Goal: Task Accomplishment & Management: Manage account settings

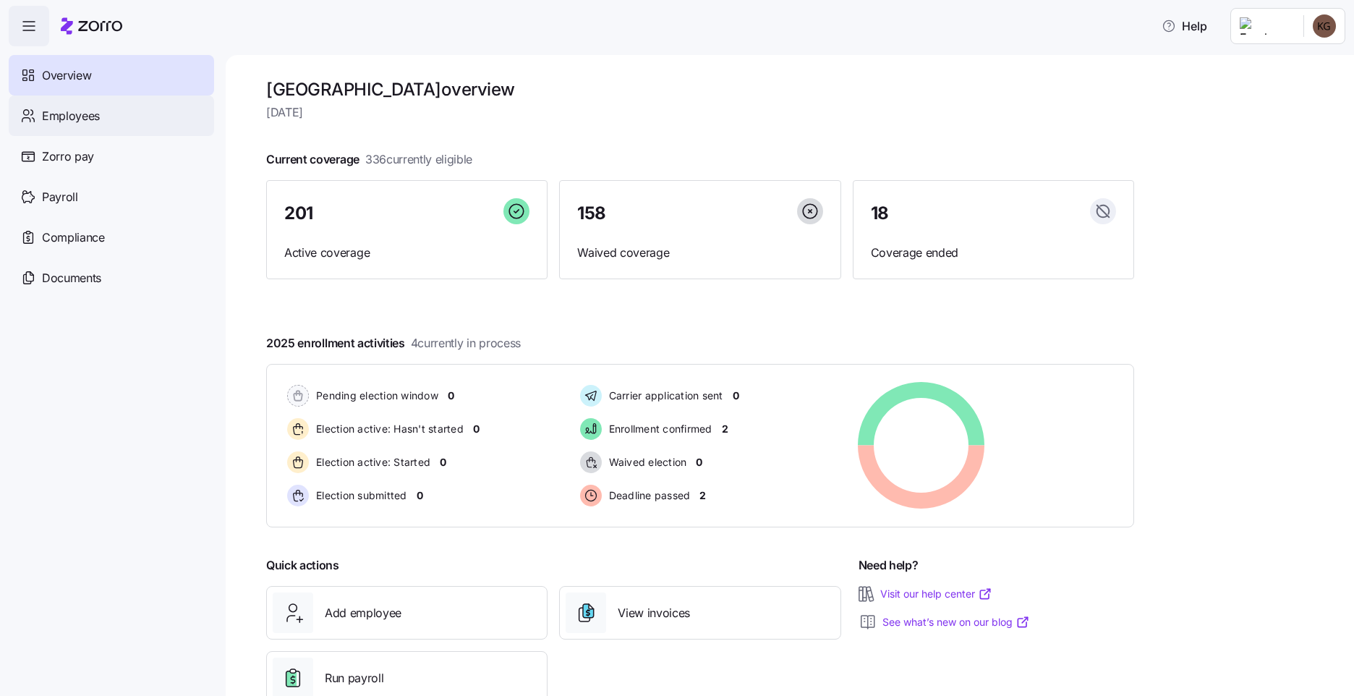
click at [102, 115] on div "Employees" at bounding box center [111, 116] width 205 height 41
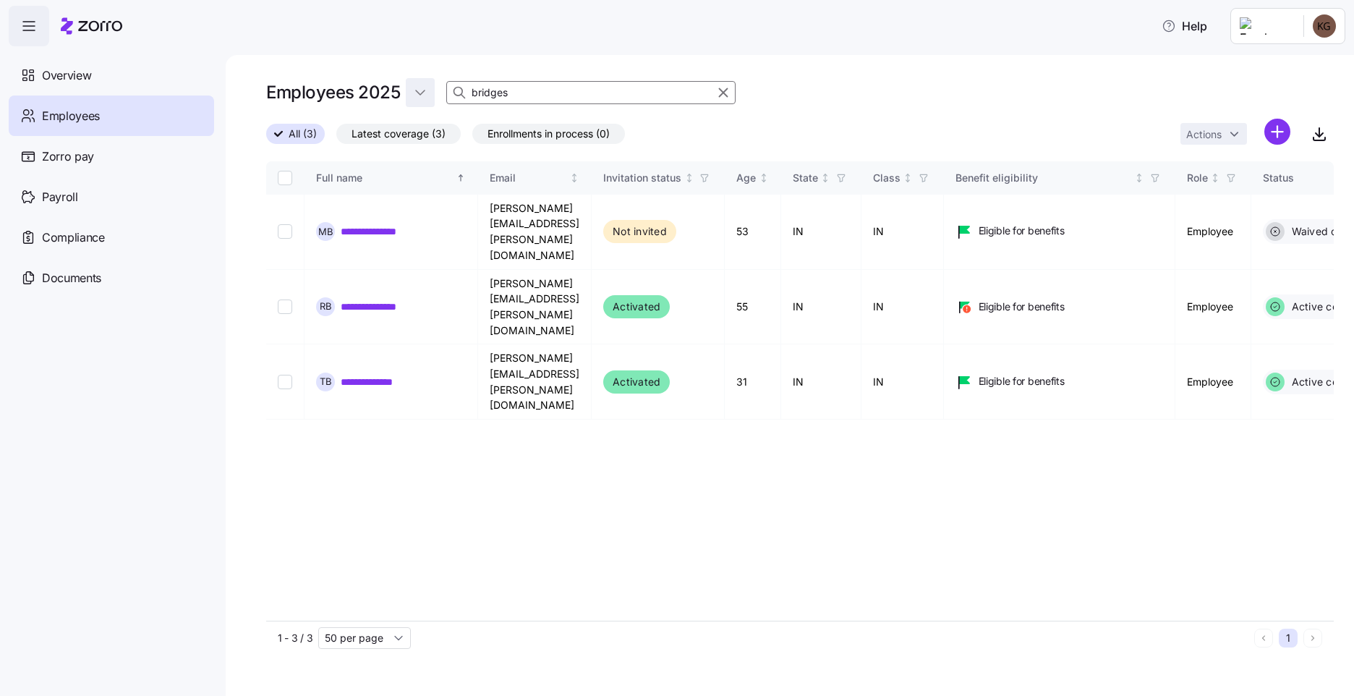
drag, startPoint x: 548, startPoint y: 94, endPoint x: 434, endPoint y: 93, distance: 113.6
click at [434, 93] on div "Employees 2025 bridges" at bounding box center [800, 92] width 1068 height 29
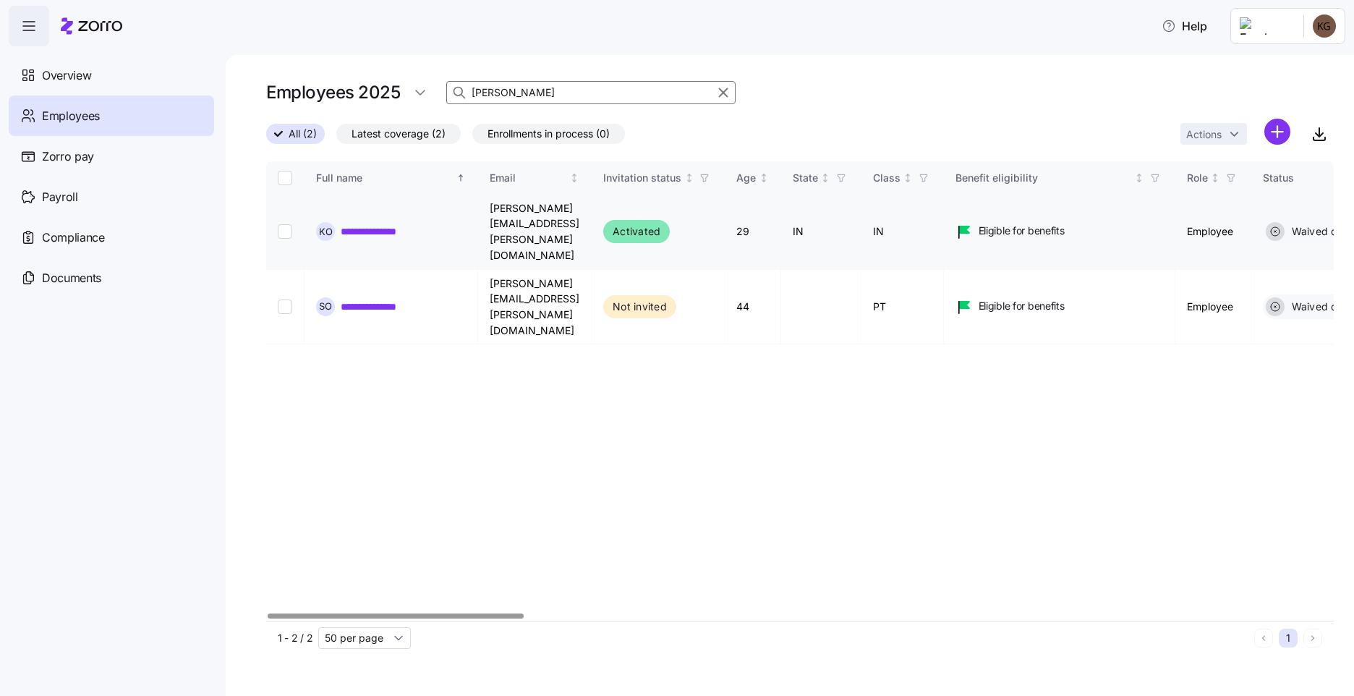
type input "[PERSON_NAME]"
click at [412, 222] on div "**********" at bounding box center [391, 231] width 150 height 19
click at [389, 224] on link "**********" at bounding box center [381, 231] width 81 height 14
click at [527, 80] on div "Employees 2025 [PERSON_NAME]" at bounding box center [800, 92] width 1068 height 29
drag, startPoint x: 287, startPoint y: 211, endPoint x: 347, endPoint y: 213, distance: 60.1
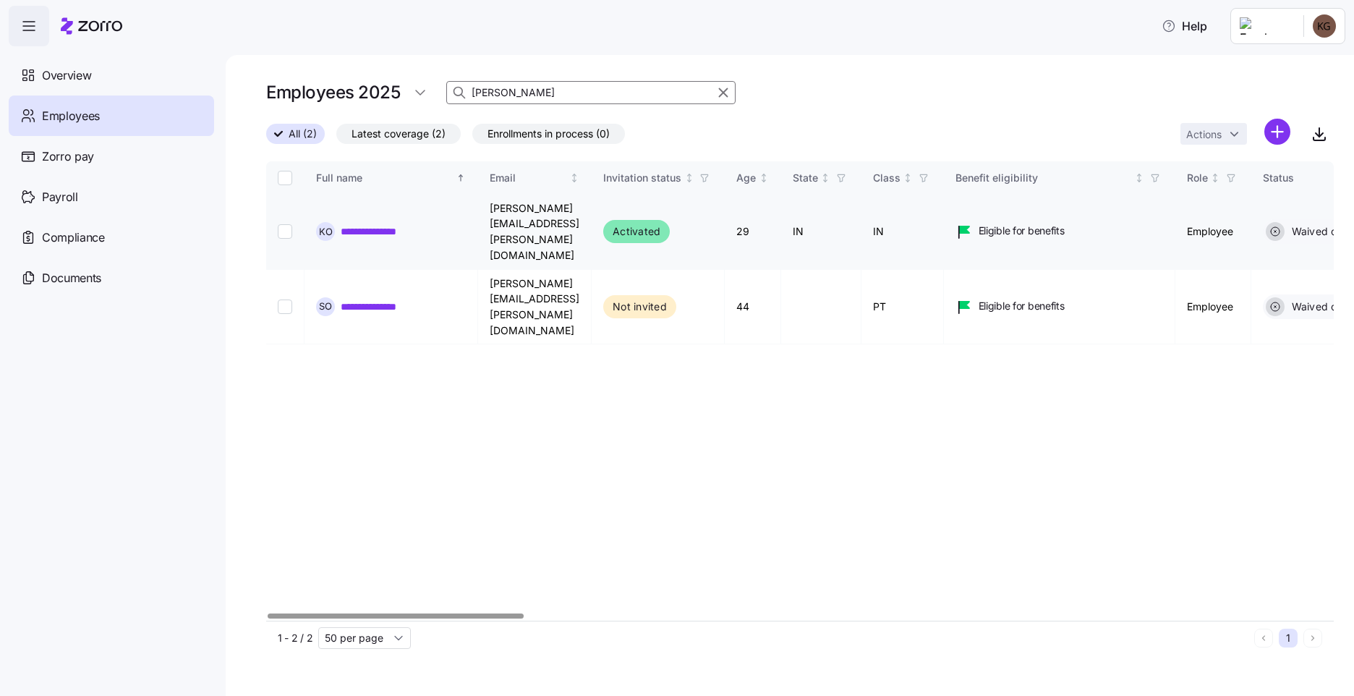
click at [289, 224] on input "Select record 1" at bounding box center [285, 231] width 14 height 14
checkbox input "true"
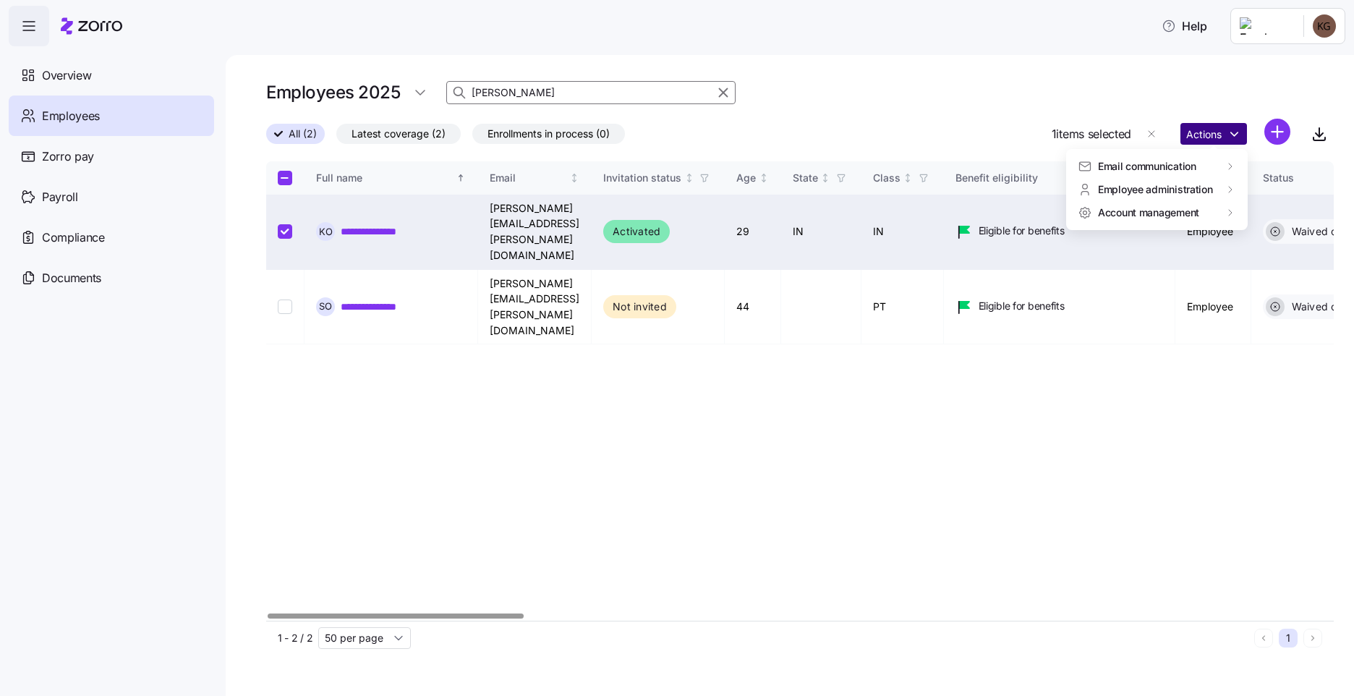
click at [1230, 137] on html "**********" at bounding box center [677, 343] width 1354 height 687
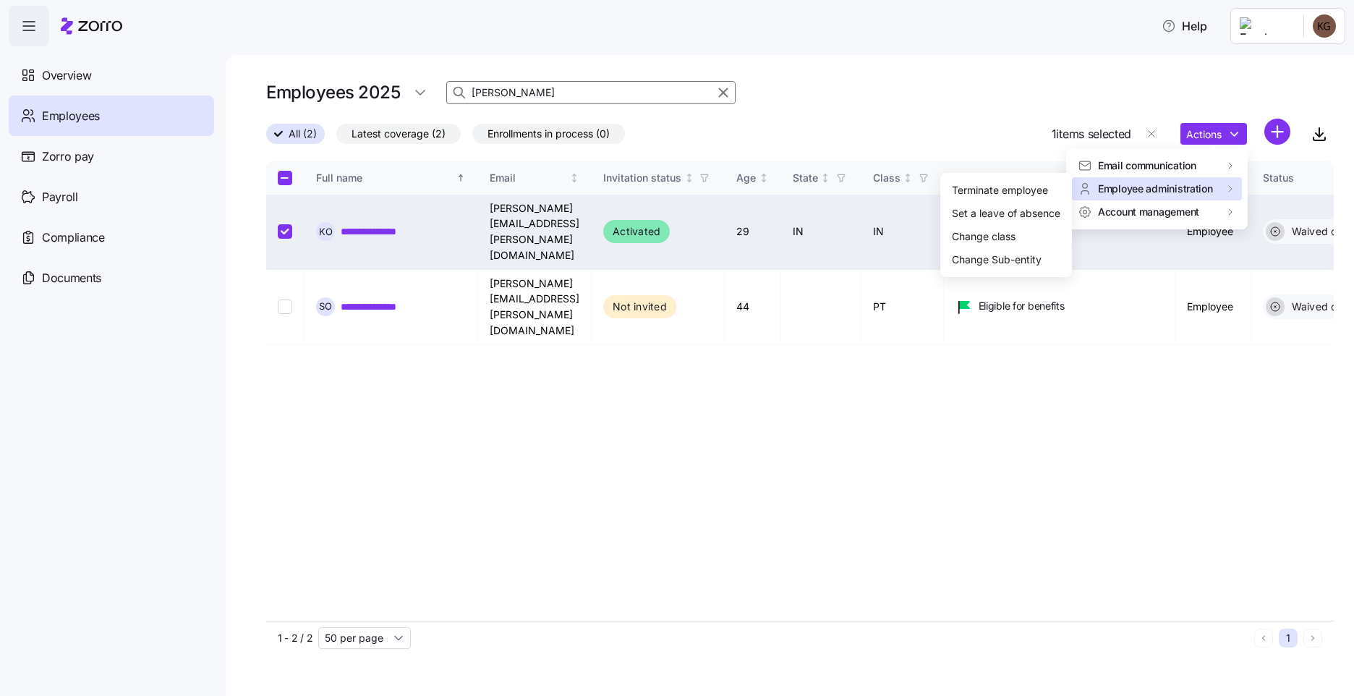
click at [1166, 184] on span "Employee administration" at bounding box center [1155, 189] width 115 height 14
click at [993, 185] on div "Terminate employee" at bounding box center [1000, 190] width 96 height 16
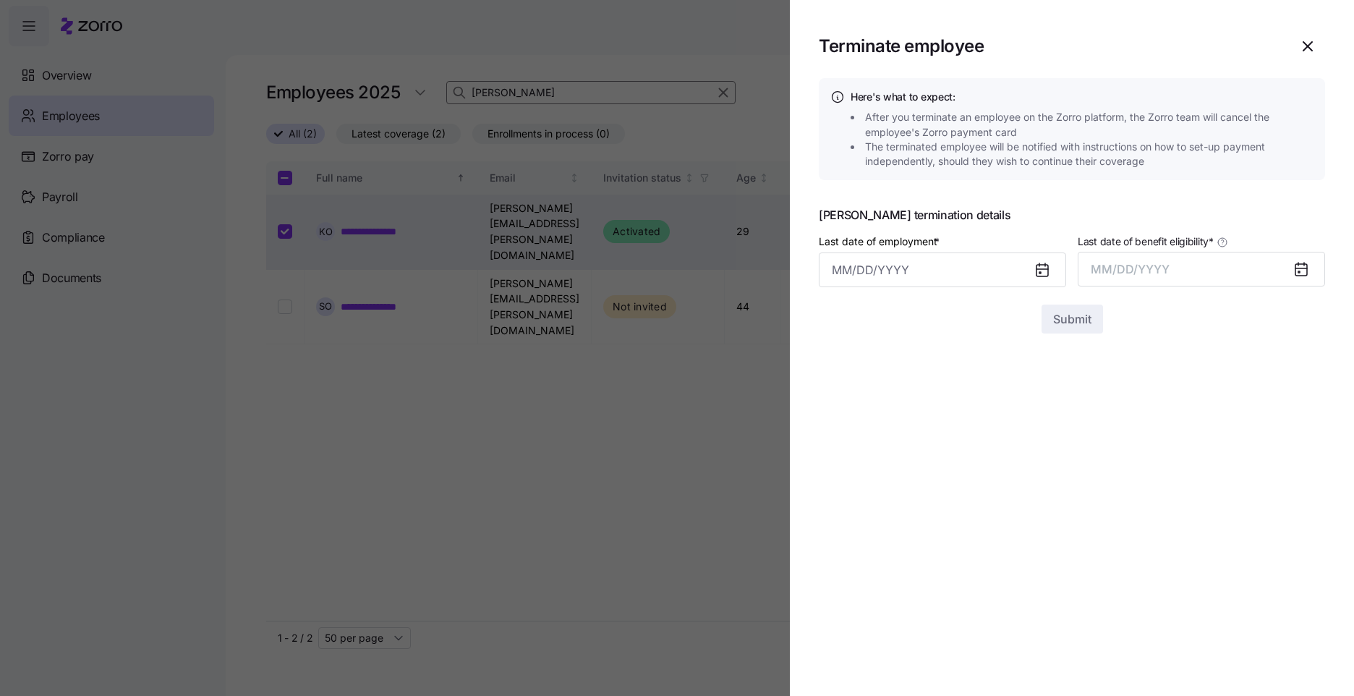
click at [1045, 271] on icon at bounding box center [1043, 271] width 12 height 12
click at [920, 268] on input "Last date of employment *" at bounding box center [942, 270] width 247 height 35
click at [988, 387] on button "1" at bounding box center [991, 389] width 35 height 35
click at [1016, 265] on input "[DATE]" at bounding box center [942, 270] width 247 height 35
click at [1045, 276] on icon at bounding box center [1043, 271] width 12 height 12
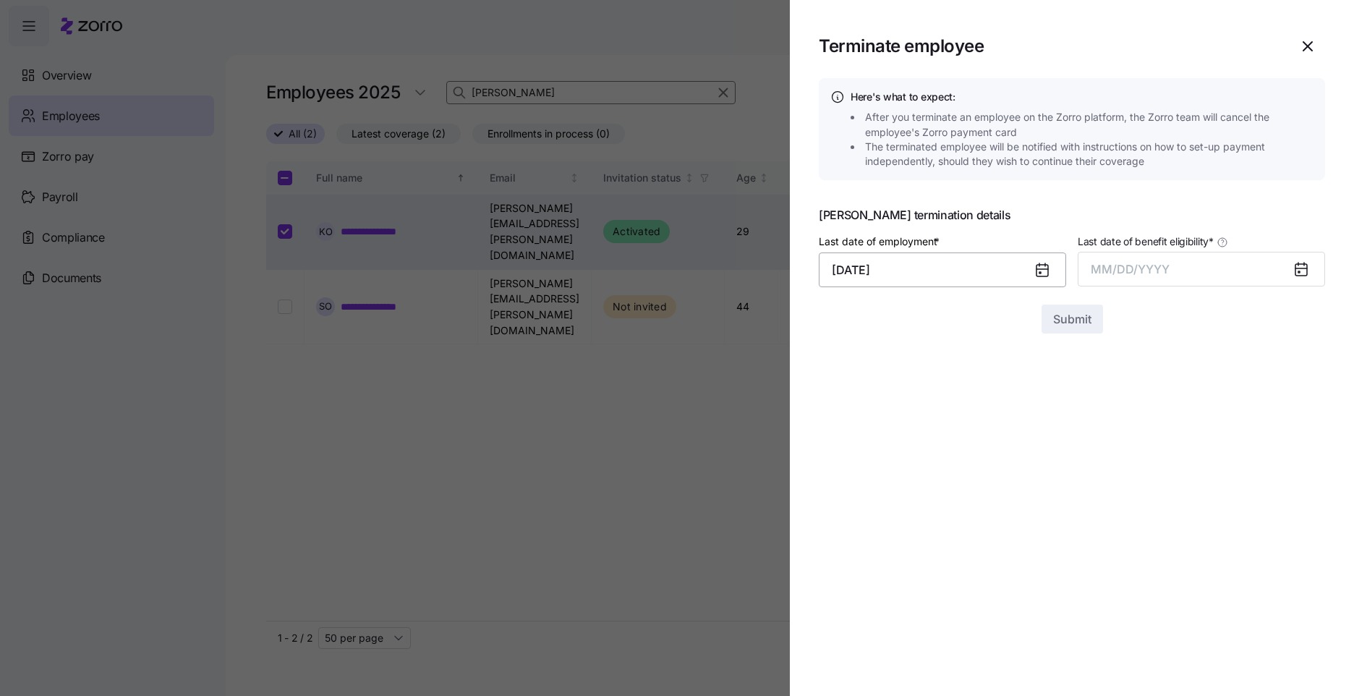
click at [1030, 266] on input "[DATE]" at bounding box center [942, 270] width 247 height 35
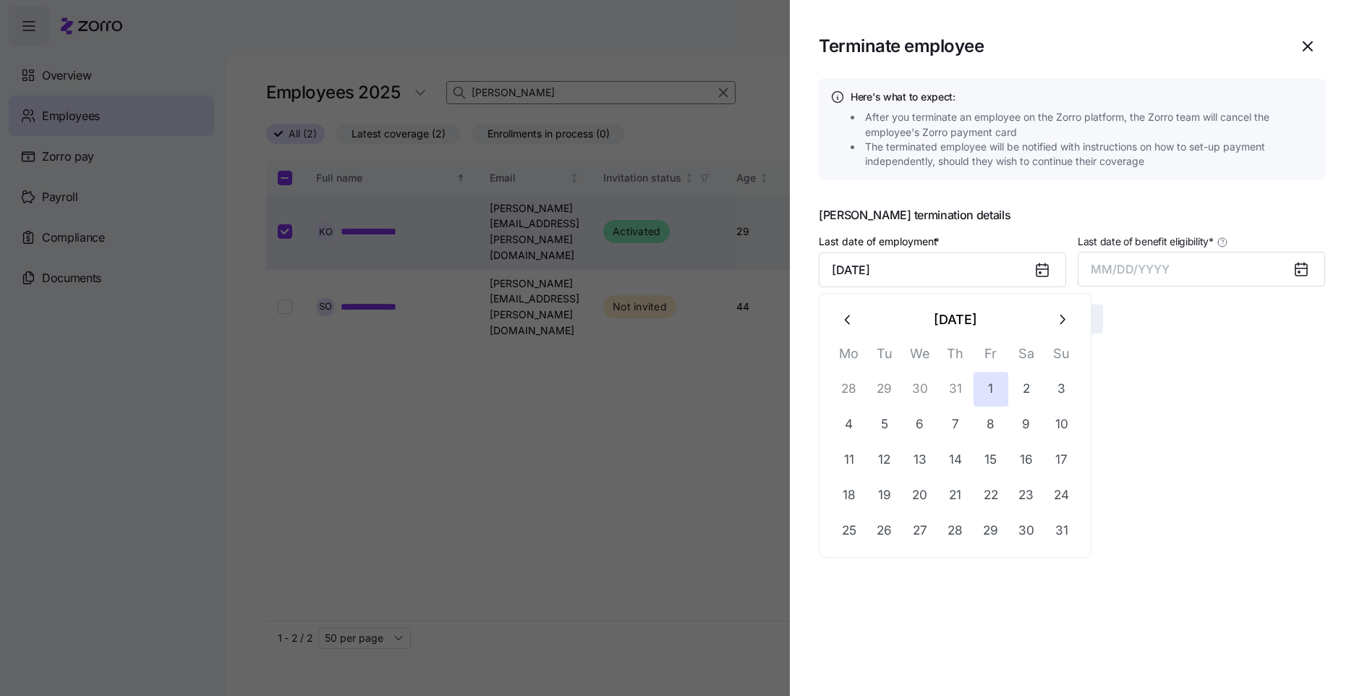
click at [1066, 321] on icon "button" at bounding box center [1062, 320] width 16 height 16
click at [865, 383] on button "1" at bounding box center [849, 389] width 35 height 35
type input "[DATE]"
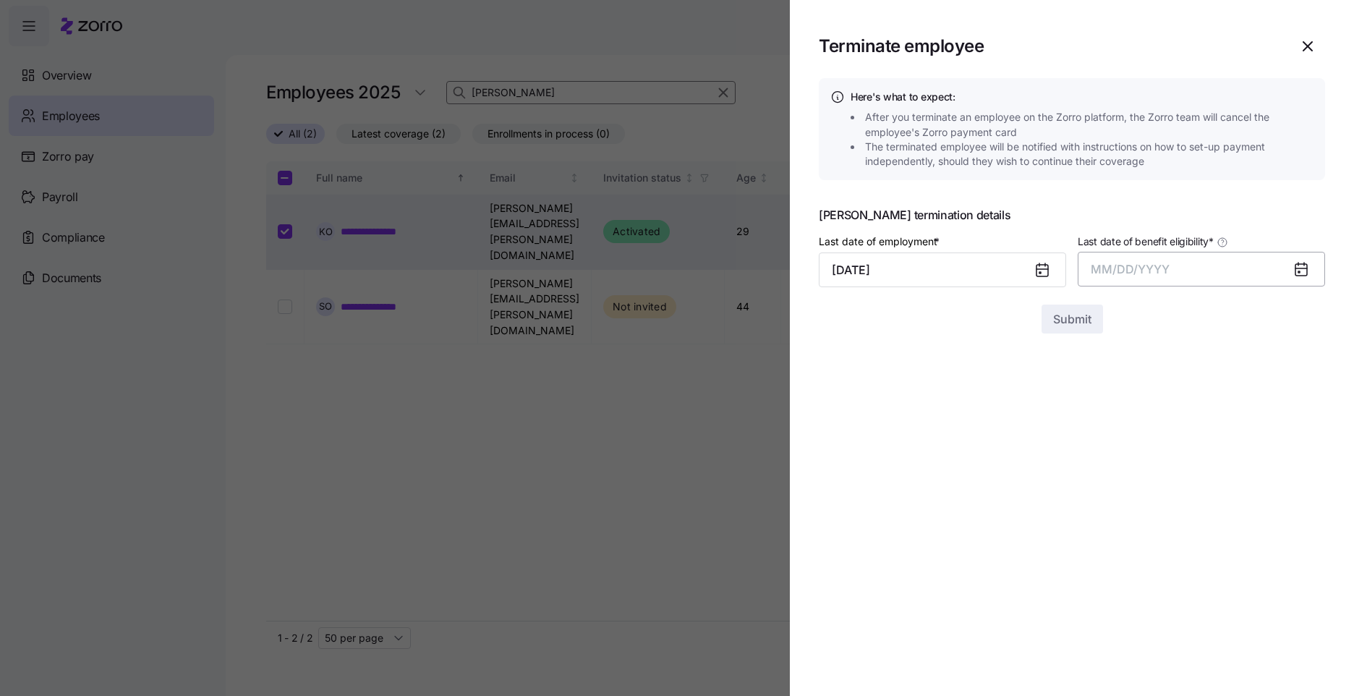
click at [1289, 278] on button "MM/DD/YYYY" at bounding box center [1201, 269] width 247 height 35
click at [1296, 431] on button "Sep" at bounding box center [1297, 431] width 82 height 35
click at [1089, 328] on span "Submit" at bounding box center [1072, 318] width 38 height 17
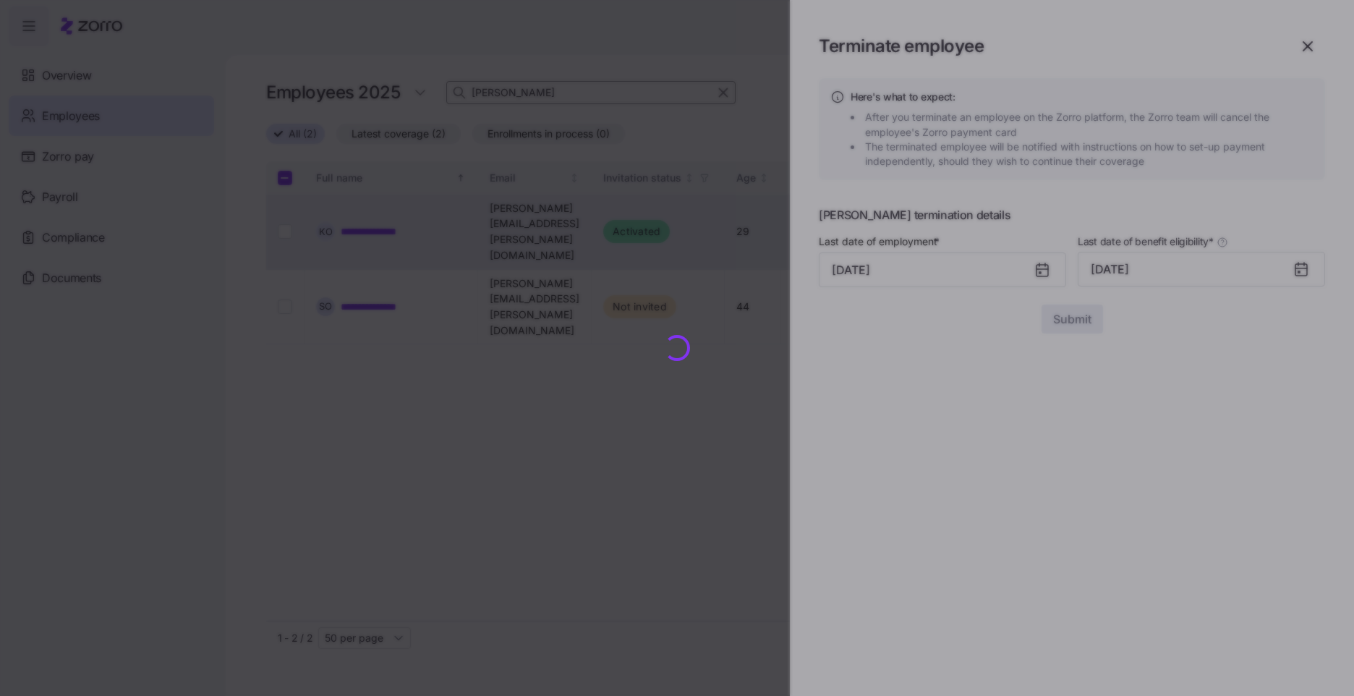
checkbox input "false"
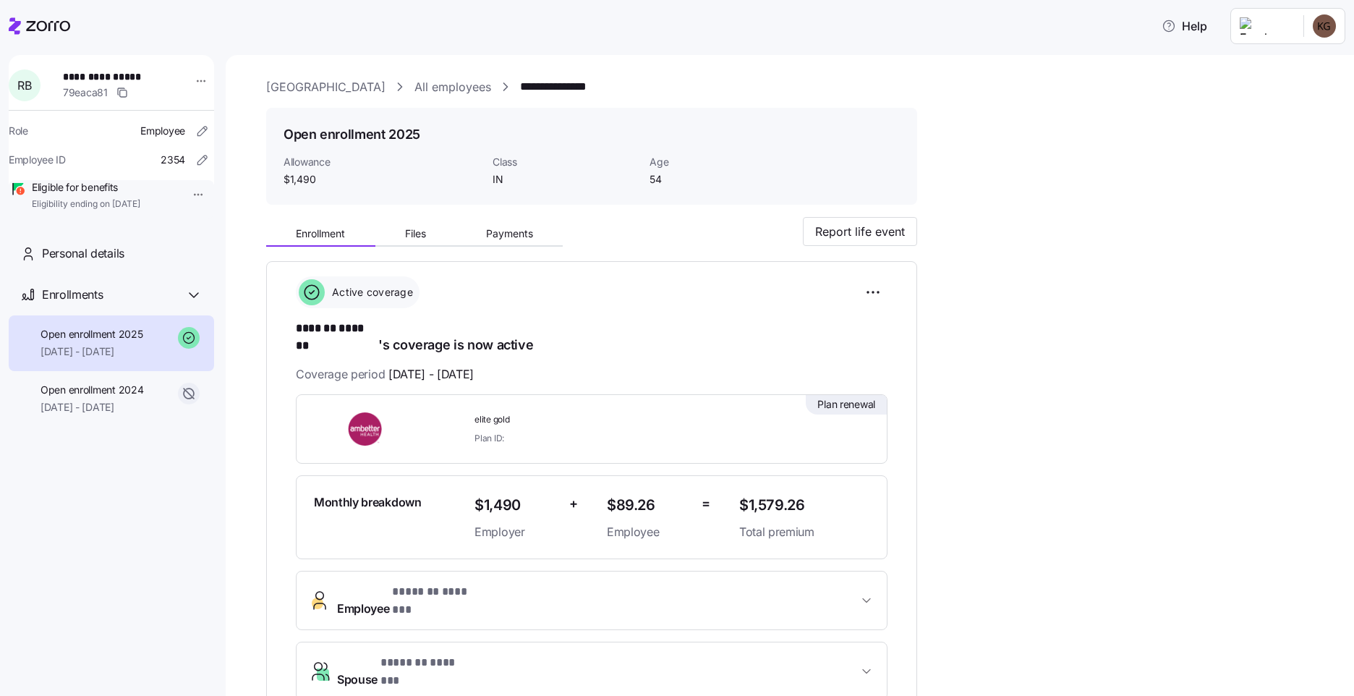
click at [838, 397] on span "Plan renewal" at bounding box center [847, 404] width 58 height 14
click at [465, 82] on link "All employees" at bounding box center [453, 87] width 77 height 18
